Goal: Find specific page/section: Find specific page/section

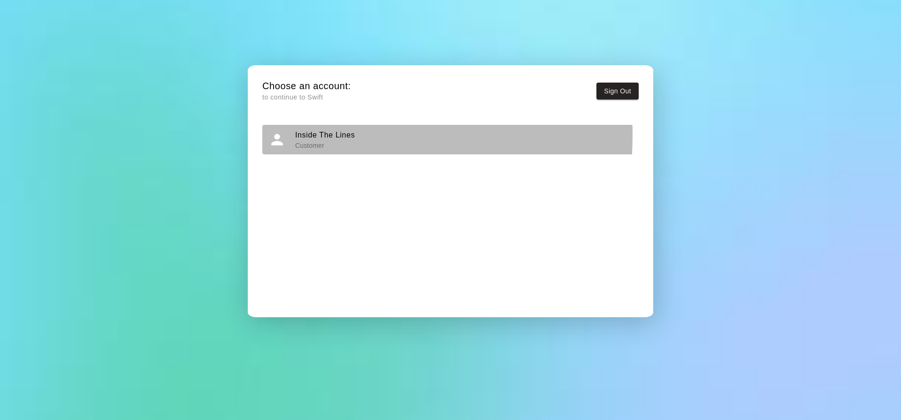
click at [324, 136] on h6 "Inside The Lines" at bounding box center [325, 135] width 60 height 12
click at [321, 140] on h6 "Inside The Lines" at bounding box center [325, 135] width 60 height 12
